Goal: Information Seeking & Learning: Learn about a topic

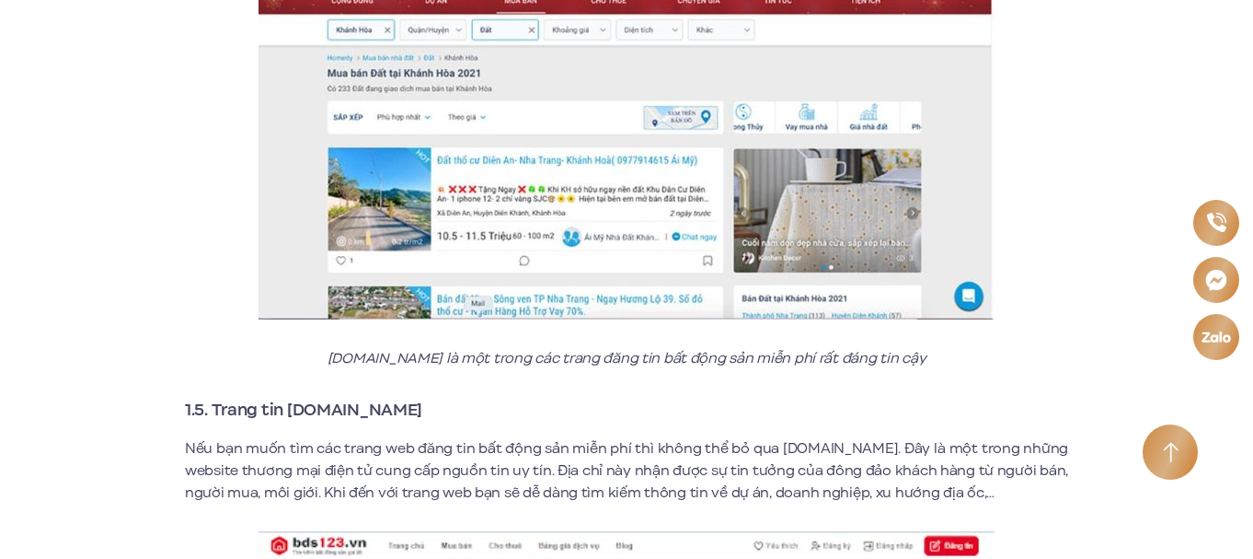
scroll to position [3120, 0]
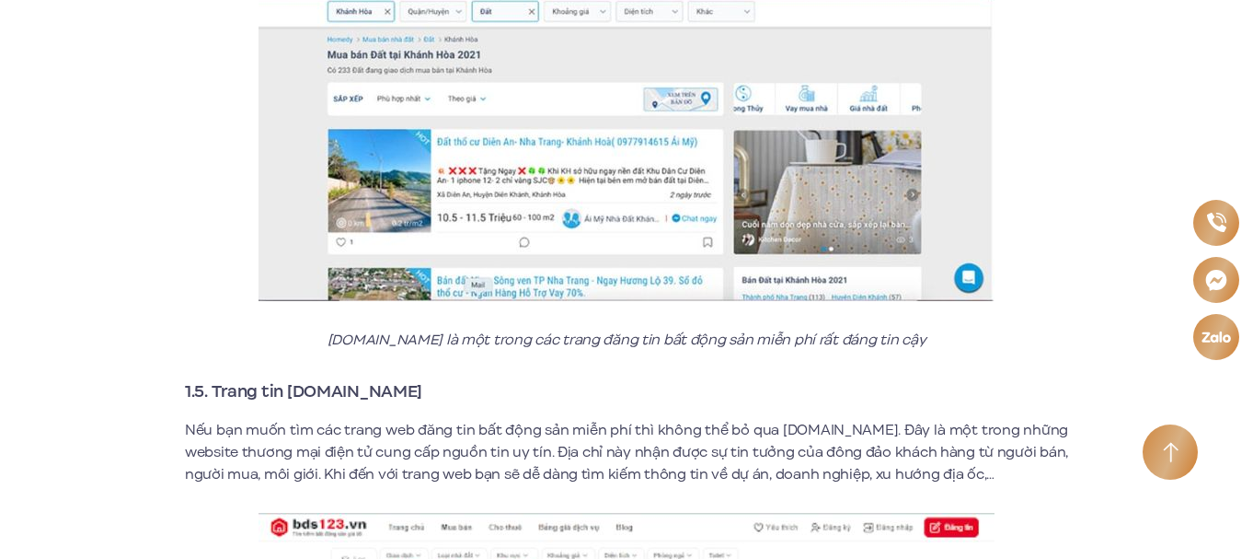
click at [378, 378] on h3 "1.5. Trang tin [DOMAIN_NAME]" at bounding box center [626, 391] width 883 height 26
drag, startPoint x: 362, startPoint y: 368, endPoint x: 388, endPoint y: 370, distance: 26.7
click at [388, 378] on h3 "1.5. Trang tin [DOMAIN_NAME]" at bounding box center [626, 391] width 883 height 26
click at [369, 378] on h3 "1.5. Trang tin [DOMAIN_NAME]" at bounding box center [626, 391] width 883 height 26
click at [381, 378] on h3 "1.5. Trang tin [DOMAIN_NAME]" at bounding box center [626, 391] width 883 height 26
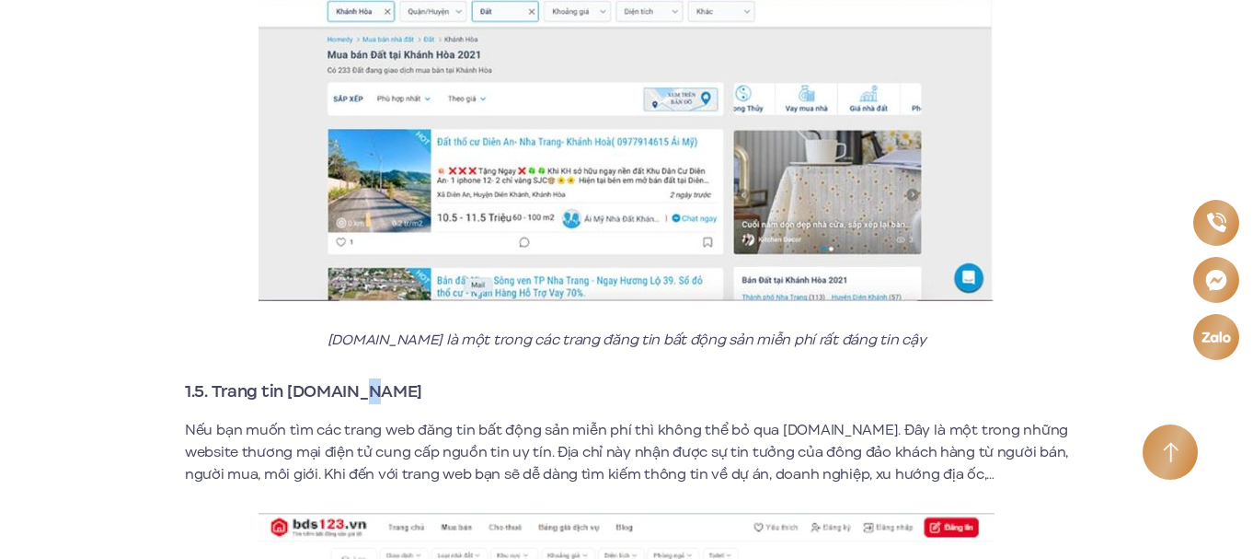
click at [400, 378] on h3 "1.5. Trang tin [DOMAIN_NAME]" at bounding box center [626, 391] width 883 height 26
click at [379, 378] on h3 "1.5. Trang tin [DOMAIN_NAME]" at bounding box center [626, 391] width 883 height 26
click at [373, 378] on h3 "1.5. Trang tin [DOMAIN_NAME]" at bounding box center [626, 391] width 883 height 26
drag, startPoint x: 365, startPoint y: 370, endPoint x: 213, endPoint y: 359, distance: 152.2
click at [213, 379] on strong "1.5. Trang tin [DOMAIN_NAME]" at bounding box center [303, 391] width 237 height 24
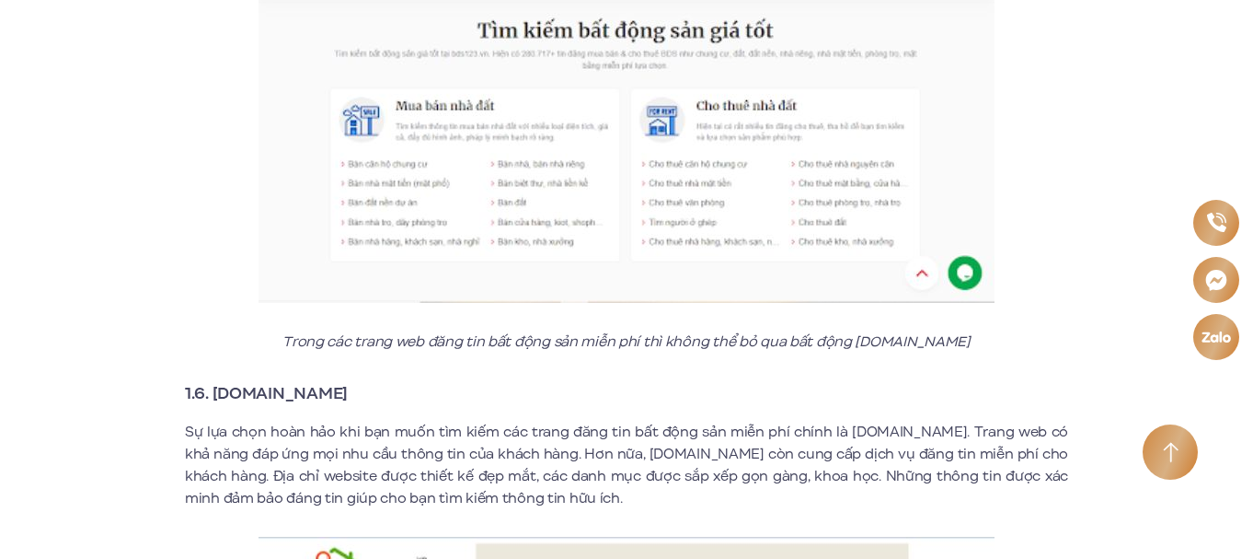
scroll to position [3772, 0]
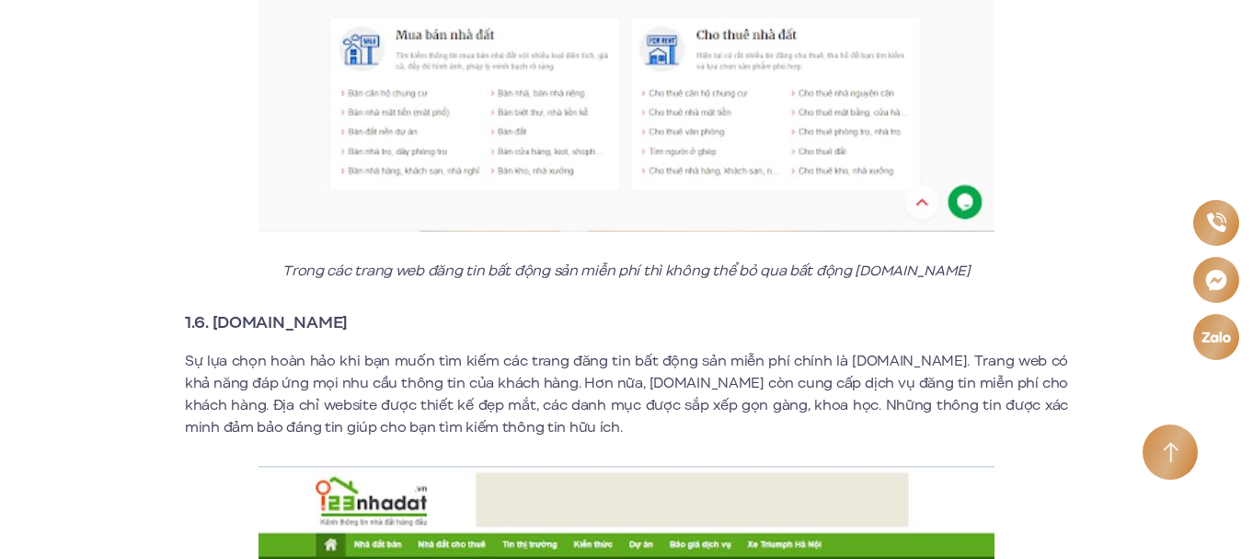
click at [320, 310] on strong "1.6. [DOMAIN_NAME]" at bounding box center [266, 322] width 163 height 24
click at [324, 309] on h3 "1.6. [DOMAIN_NAME]" at bounding box center [626, 322] width 883 height 26
click at [352, 309] on h3 "1.6. [DOMAIN_NAME]" at bounding box center [626, 322] width 883 height 26
drag, startPoint x: 315, startPoint y: 299, endPoint x: 352, endPoint y: 288, distance: 38.4
click at [330, 309] on h3 "1.6. [DOMAIN_NAME]" at bounding box center [626, 322] width 883 height 26
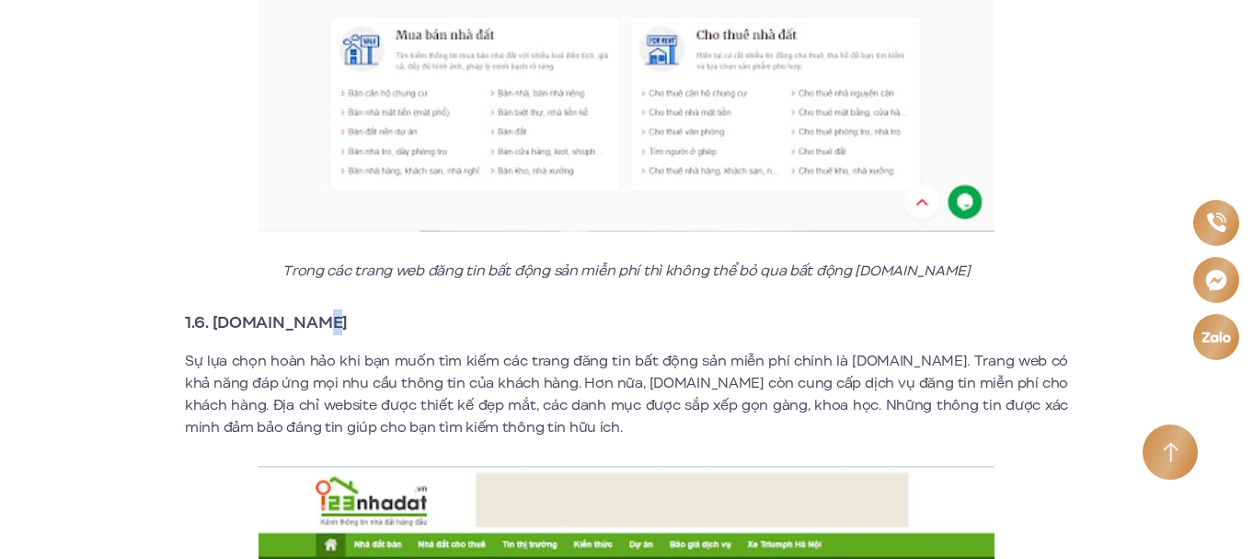
click at [346, 309] on h3 "1.6. [DOMAIN_NAME]" at bounding box center [626, 322] width 883 height 26
click at [321, 309] on h3 "1.6. [DOMAIN_NAME]" at bounding box center [626, 322] width 883 height 26
drag, startPoint x: 317, startPoint y: 295, endPoint x: 208, endPoint y: 294, distance: 108.6
click at [208, 310] on strong "1.6. [DOMAIN_NAME]" at bounding box center [266, 322] width 163 height 24
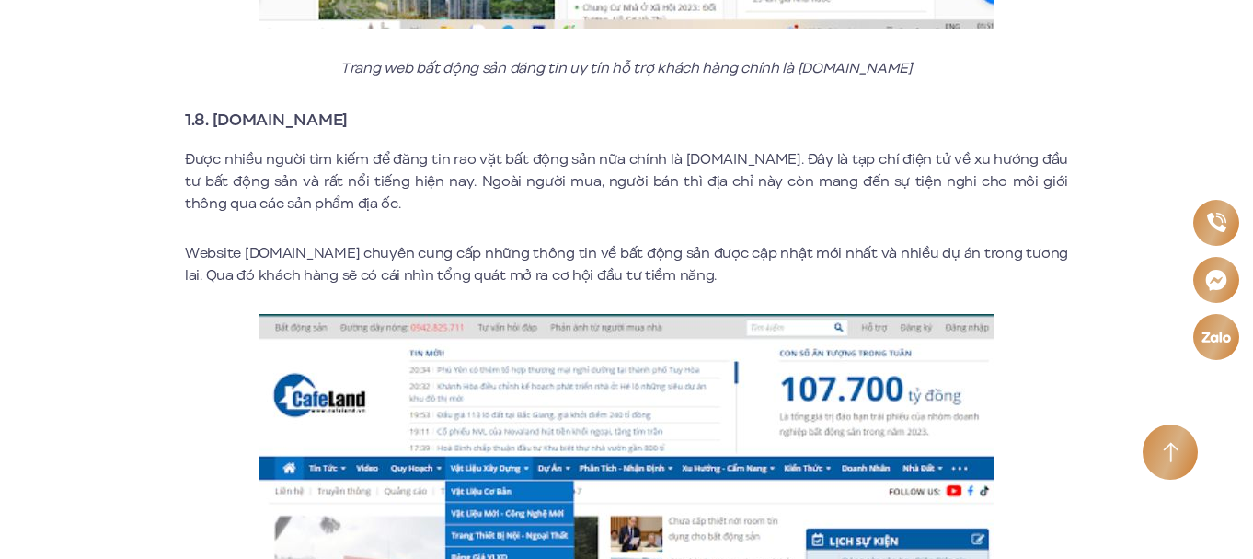
scroll to position [5287, 0]
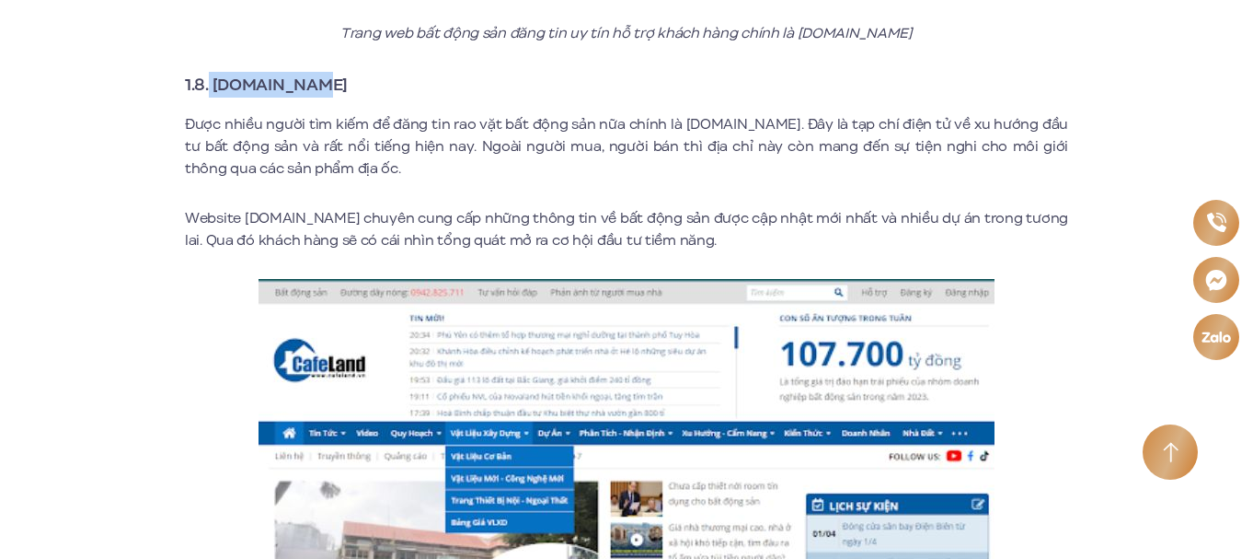
drag, startPoint x: 304, startPoint y: 62, endPoint x: 211, endPoint y: 61, distance: 92.9
click at [211, 73] on strong "1.8. [DOMAIN_NAME]" at bounding box center [266, 85] width 163 height 24
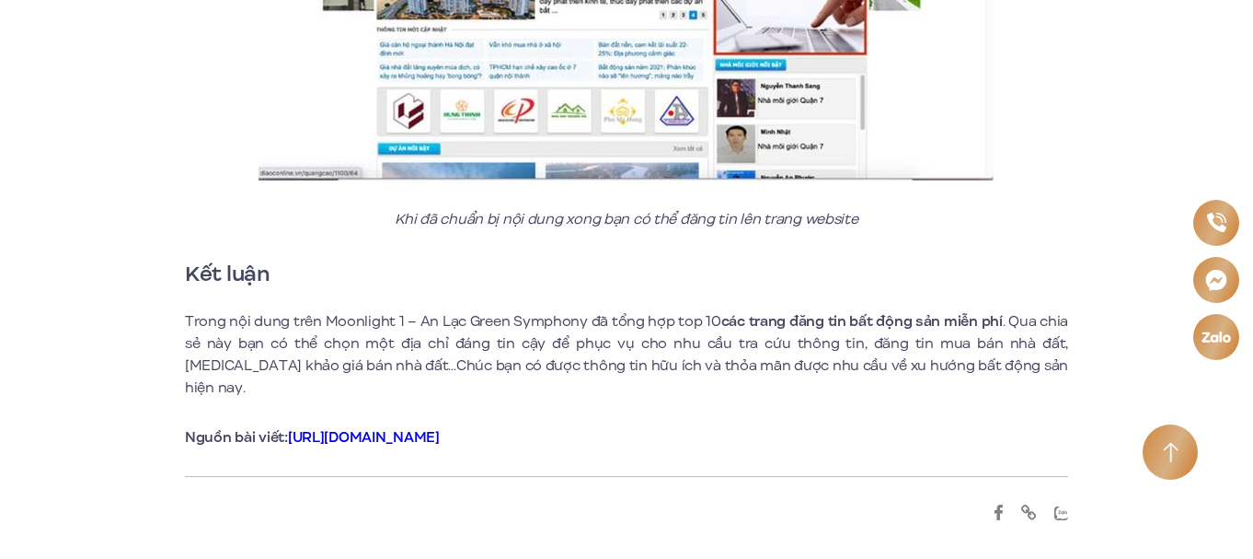
scroll to position [8637, 0]
